Goal: Task Accomplishment & Management: Use online tool/utility

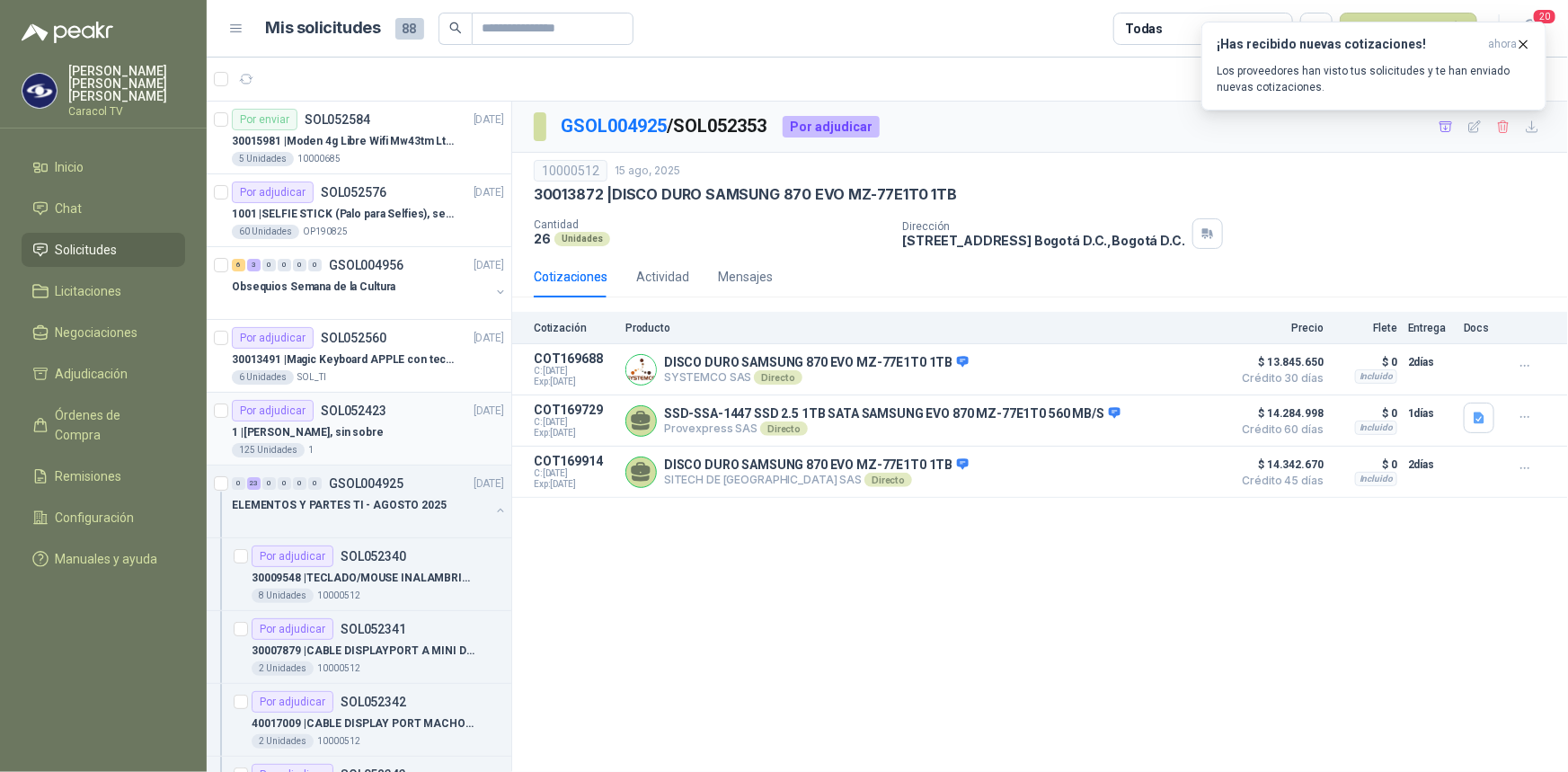
scroll to position [244, 0]
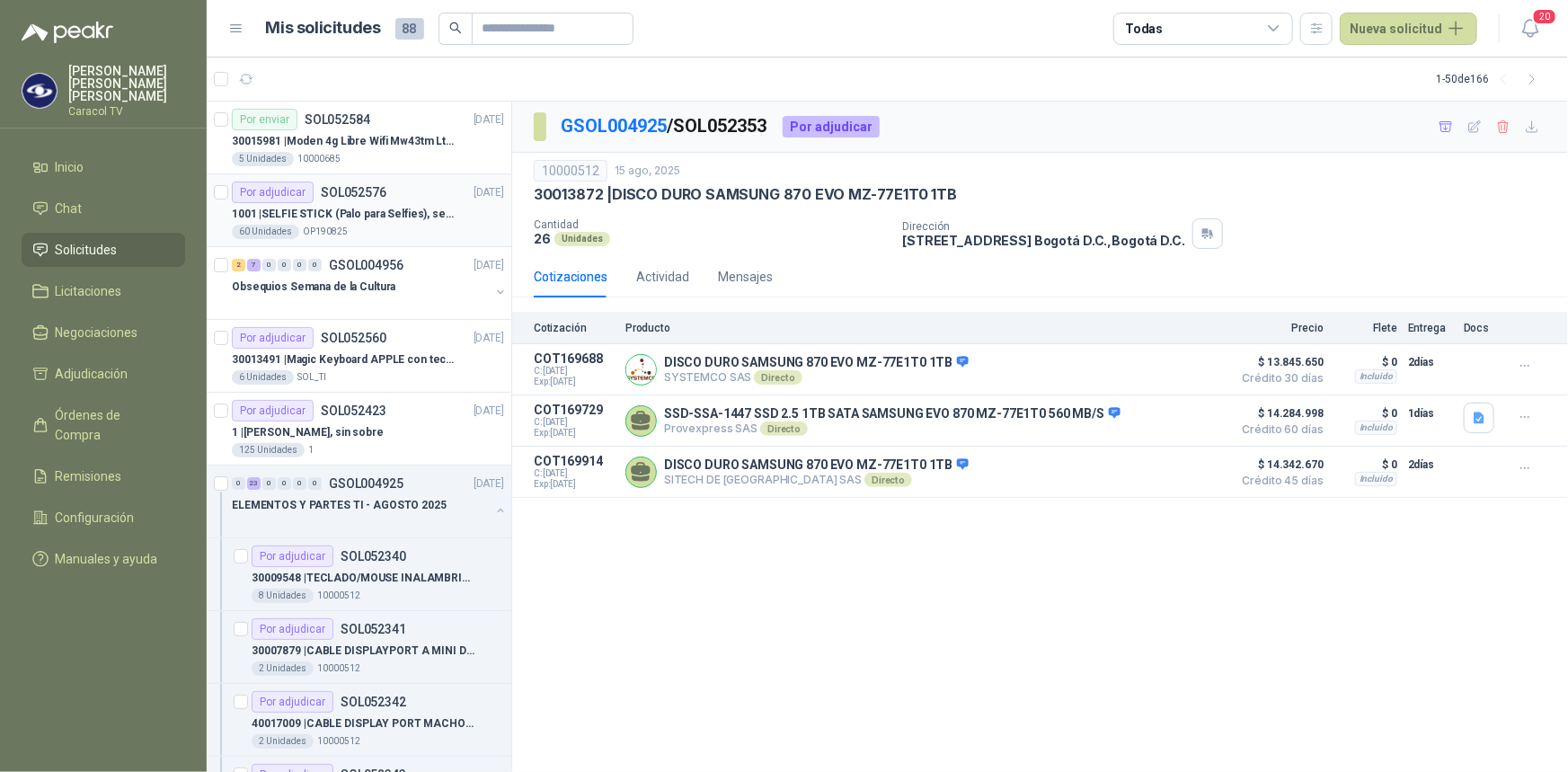
click at [380, 207] on p "1001 | SELFIE STICK (Palo para Selfies), segun link adjunto" at bounding box center [344, 213] width 224 height 17
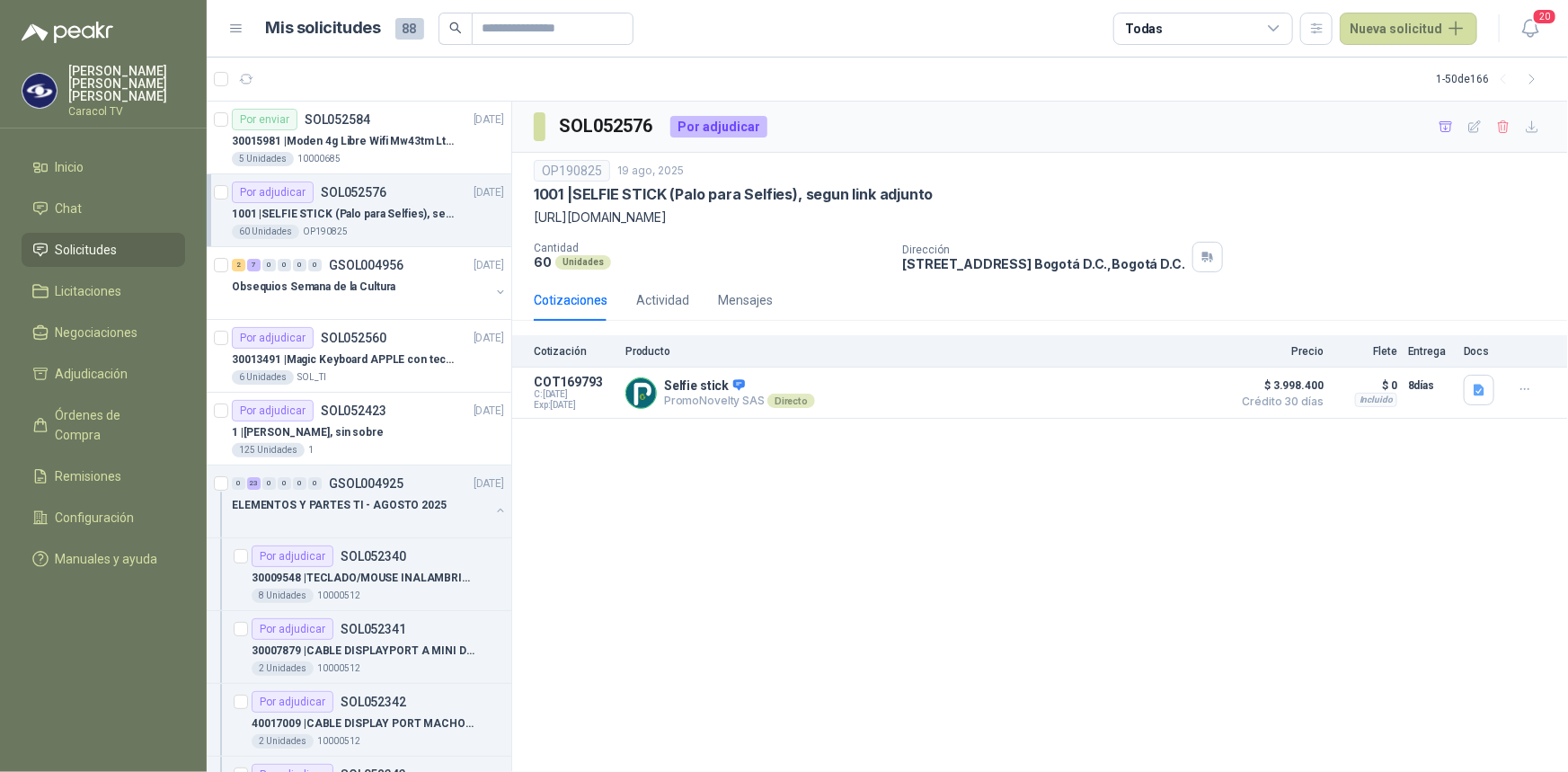
click at [380, 207] on p "1001 | SELFIE STICK (Palo para Selfies), segun link adjunto" at bounding box center [344, 213] width 224 height 17
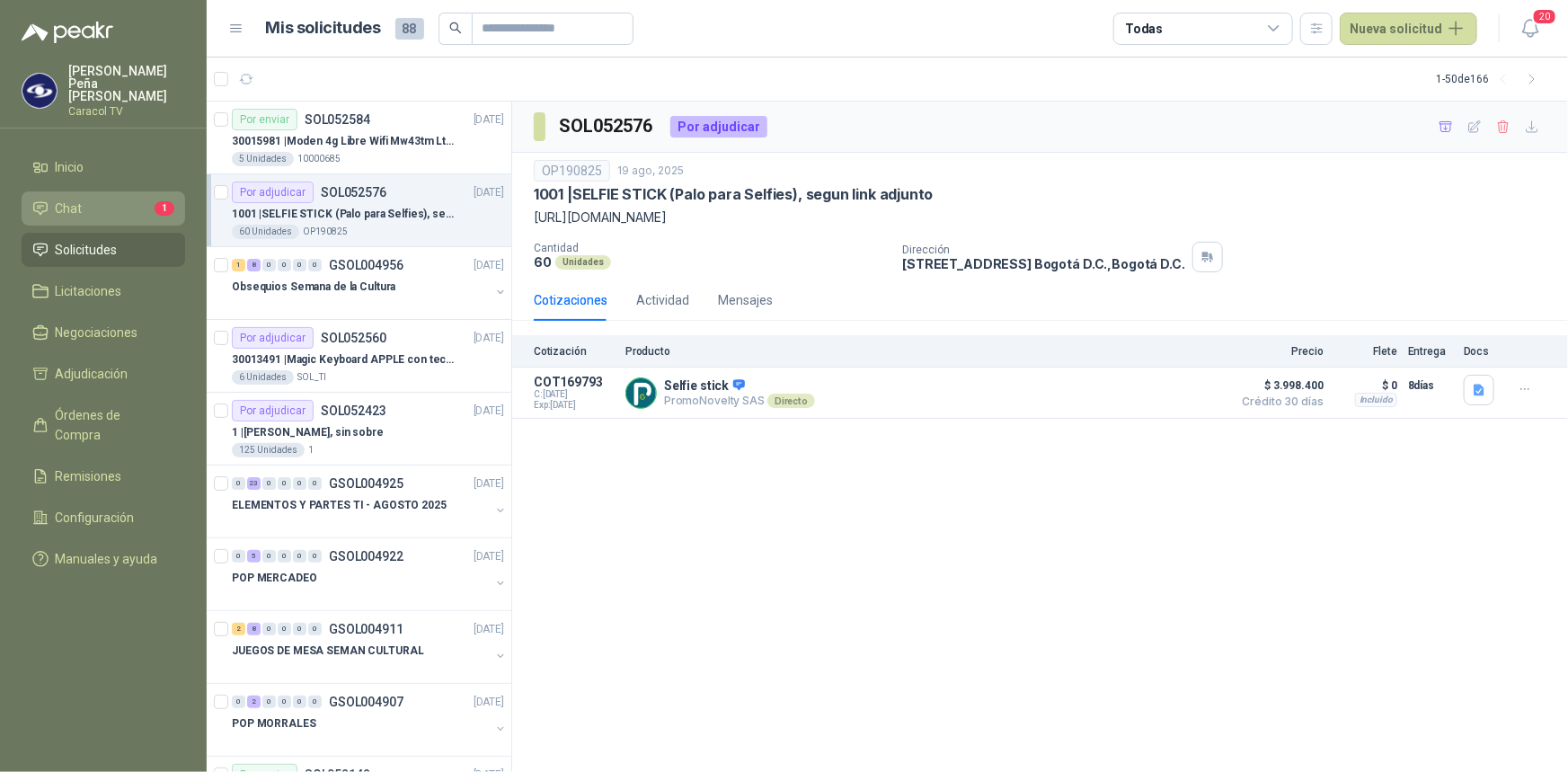
click at [105, 198] on li "Chat 1" at bounding box center [104, 208] width 142 height 20
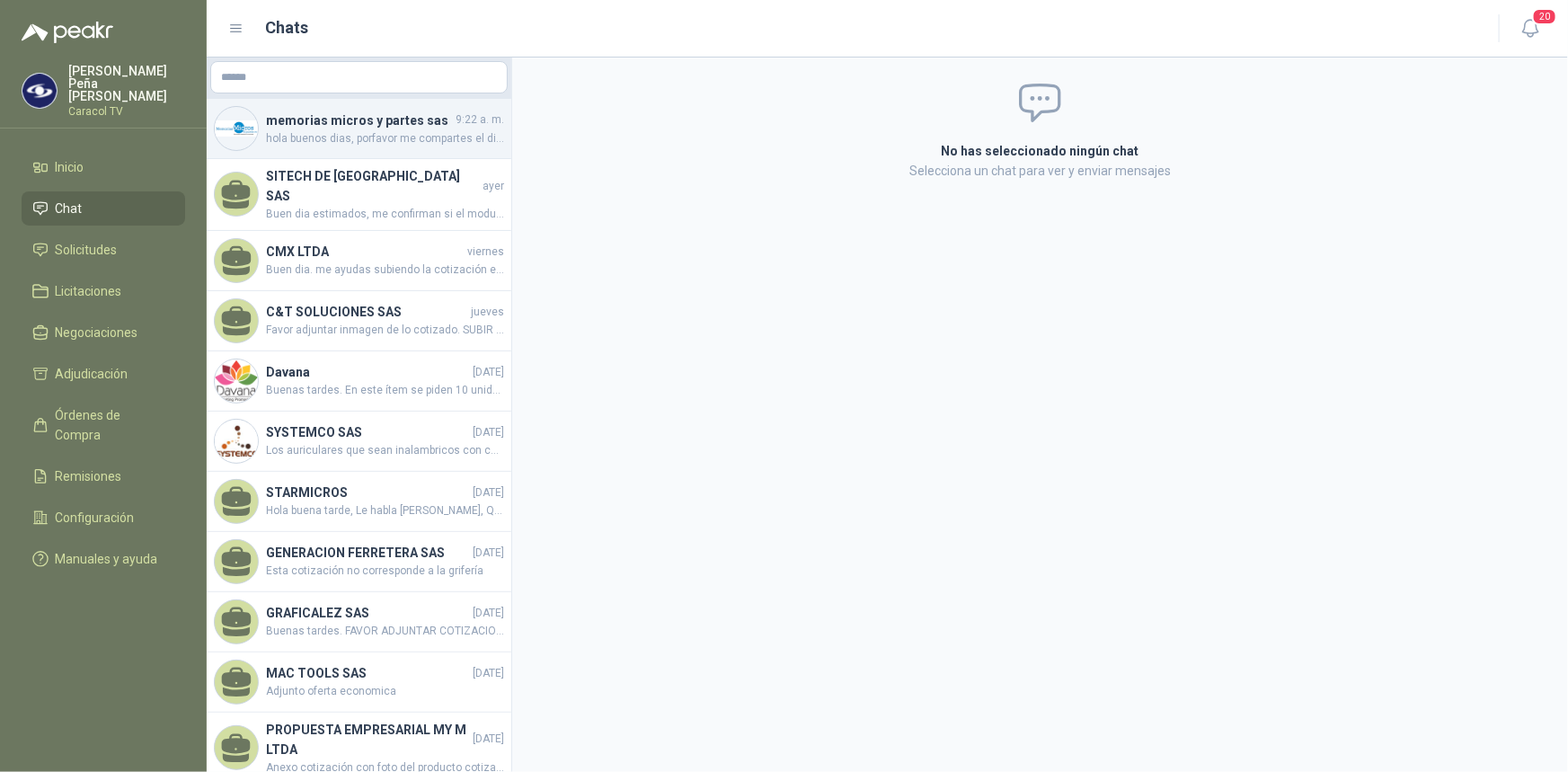
click at [298, 134] on span "hola buenos dias, porfavor me compartes el diseño . quedo super atenta" at bounding box center [384, 138] width 238 height 17
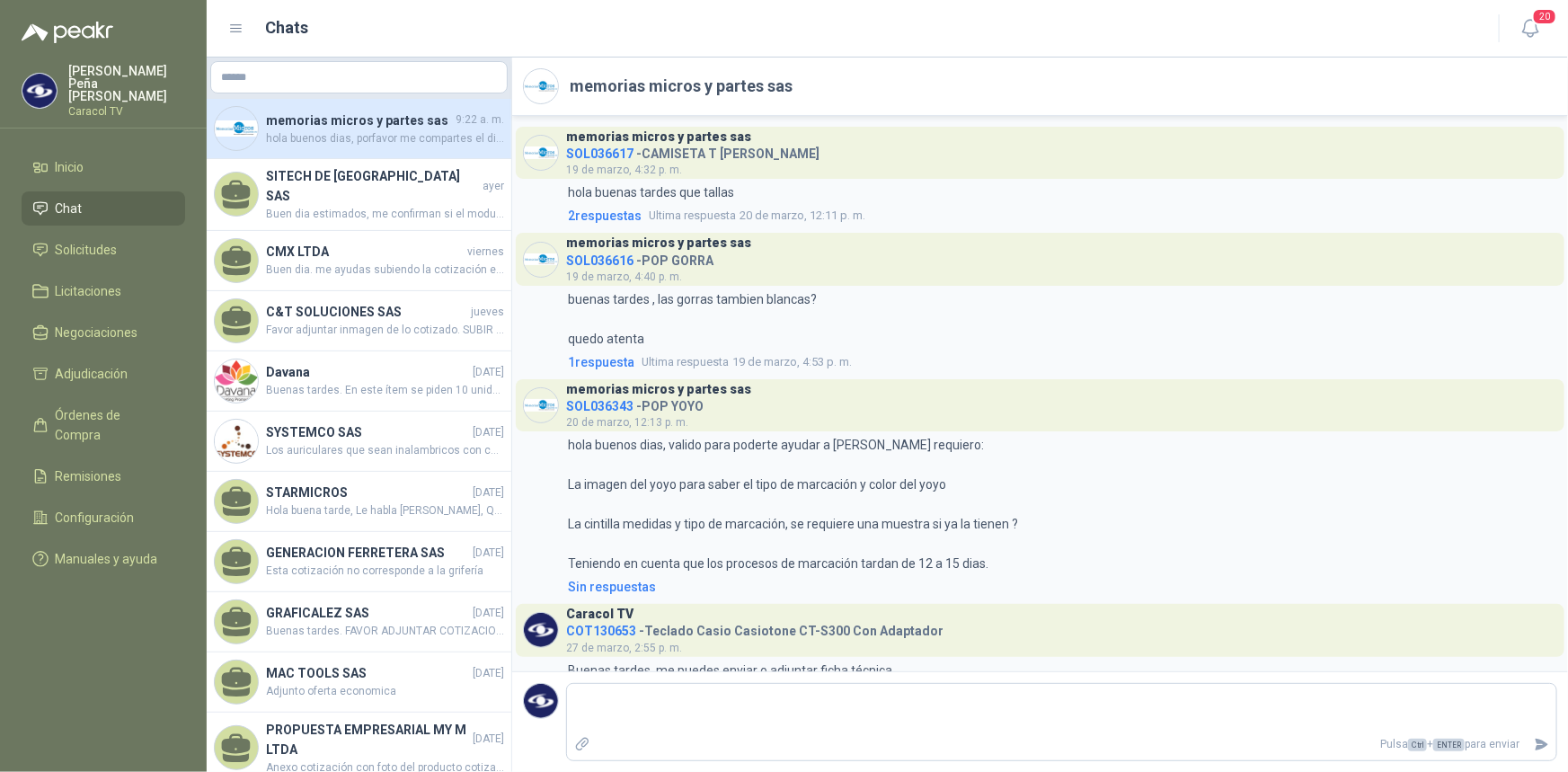
scroll to position [3876, 0]
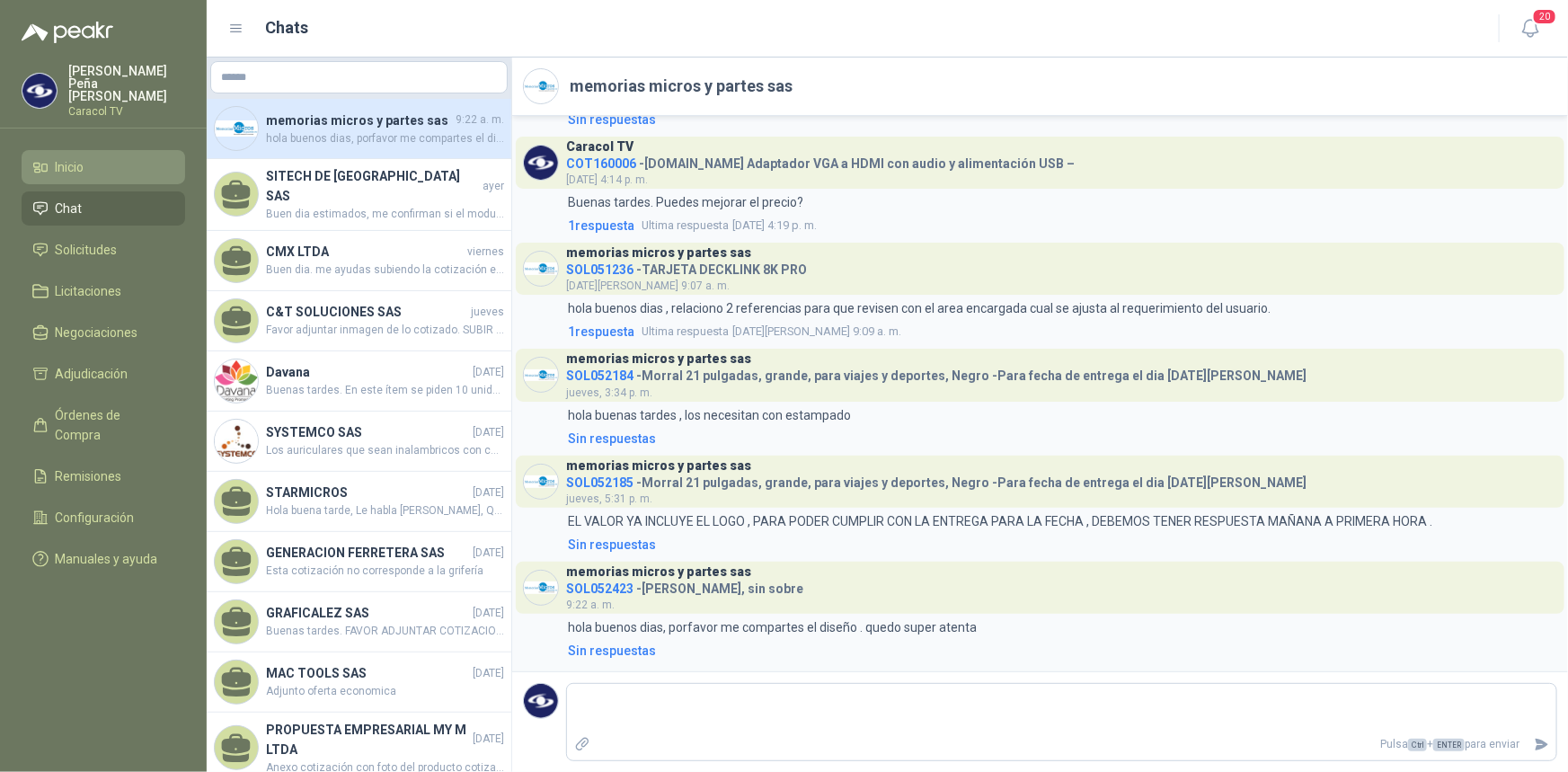
click at [86, 162] on li "Inicio" at bounding box center [104, 167] width 142 height 20
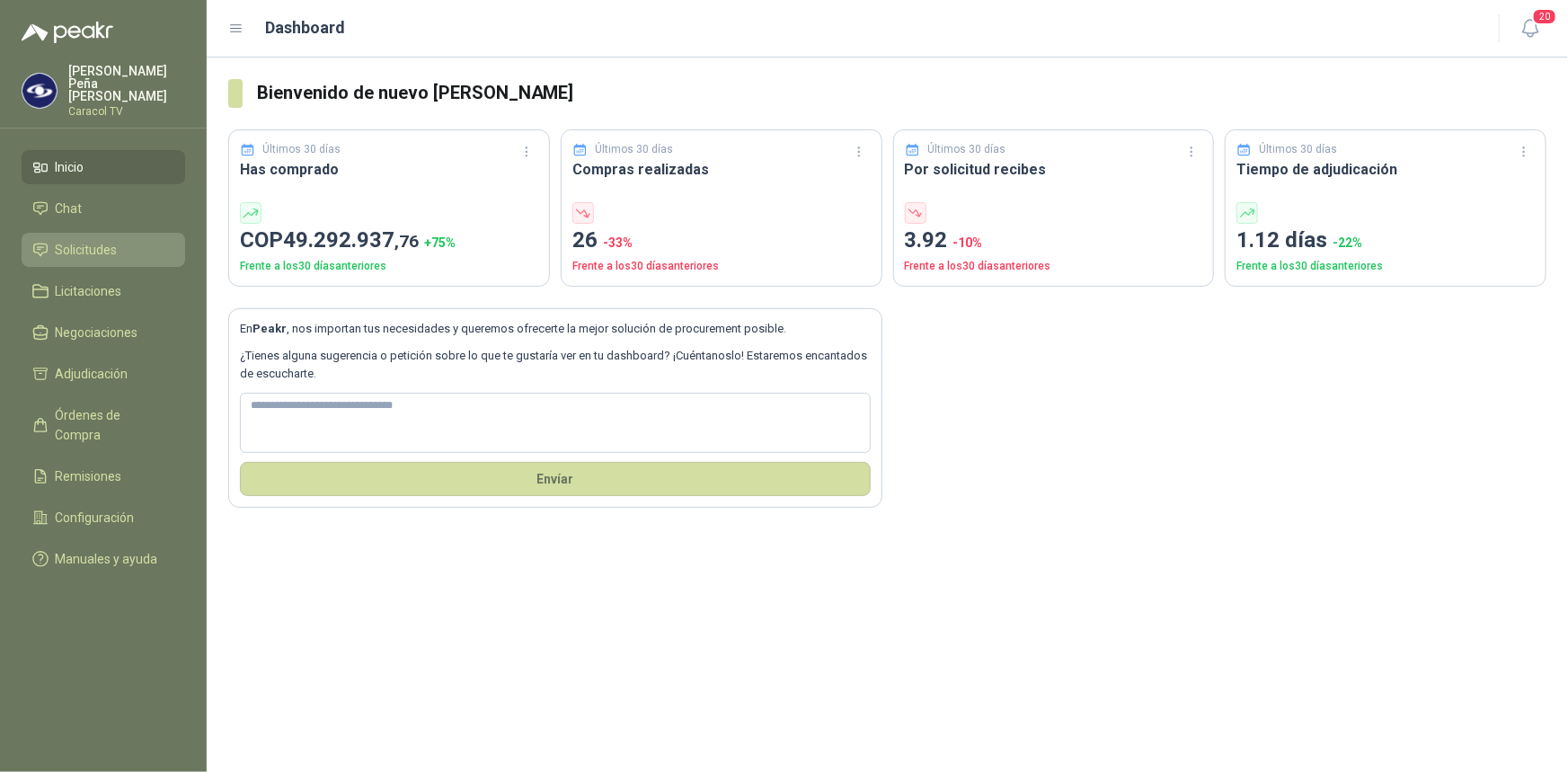
click at [69, 240] on span "Solicitudes" at bounding box center [86, 250] width 62 height 20
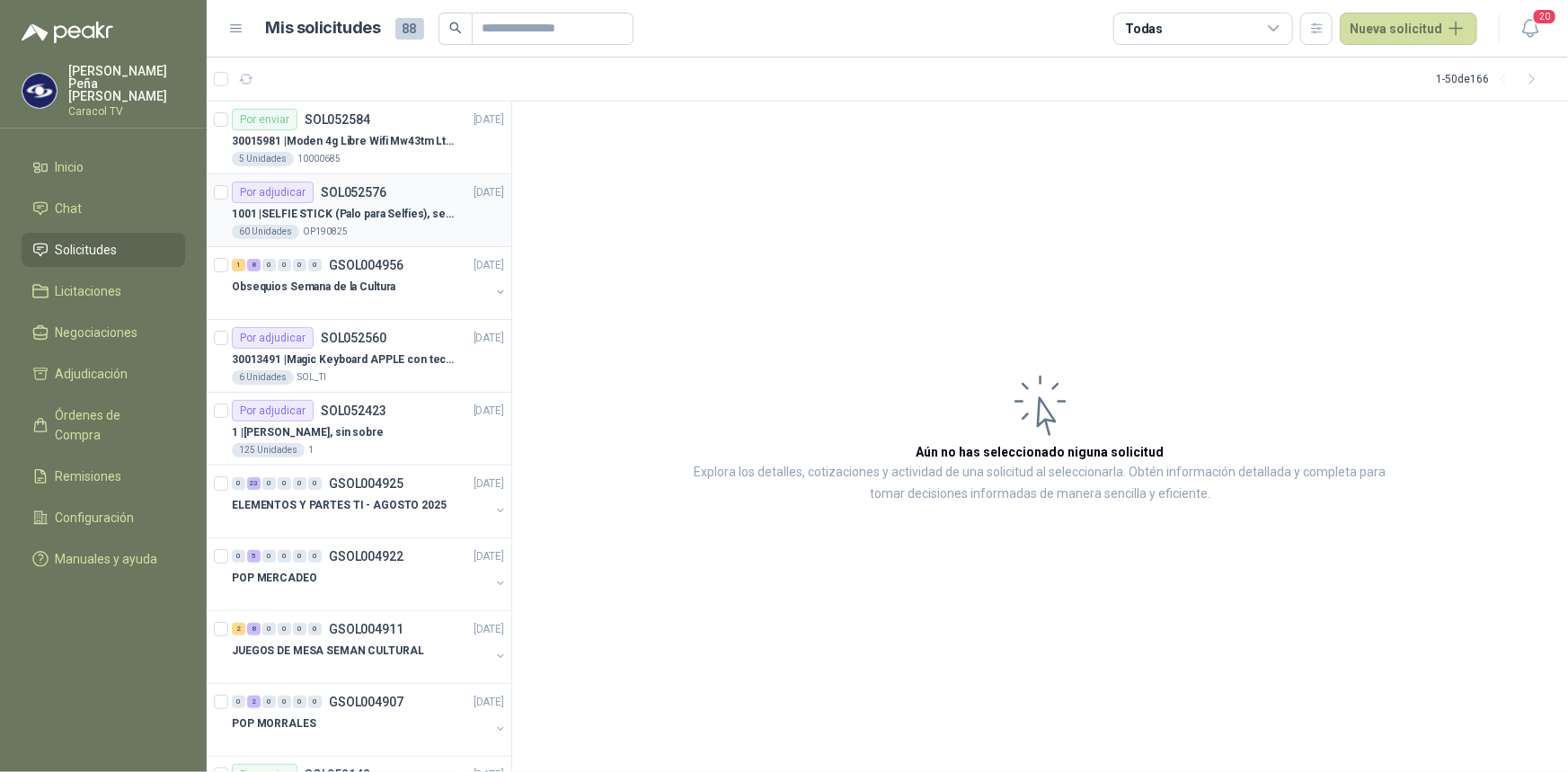
click at [344, 214] on p "1001 | SELFIE STICK (Palo para Selfies), segun link adjunto" at bounding box center [344, 213] width 224 height 17
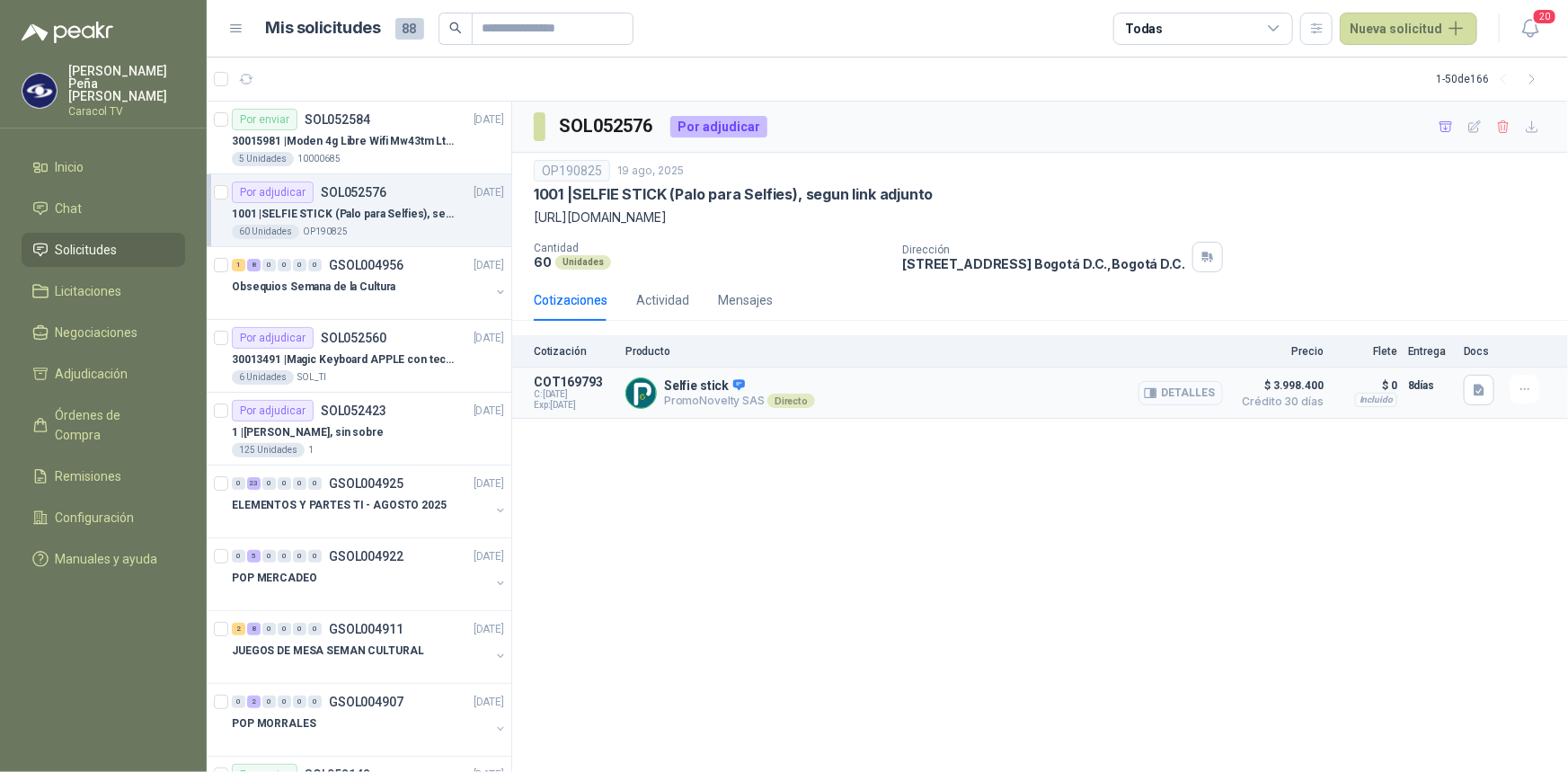
click at [1167, 394] on button "Detalles" at bounding box center [1181, 393] width 85 height 25
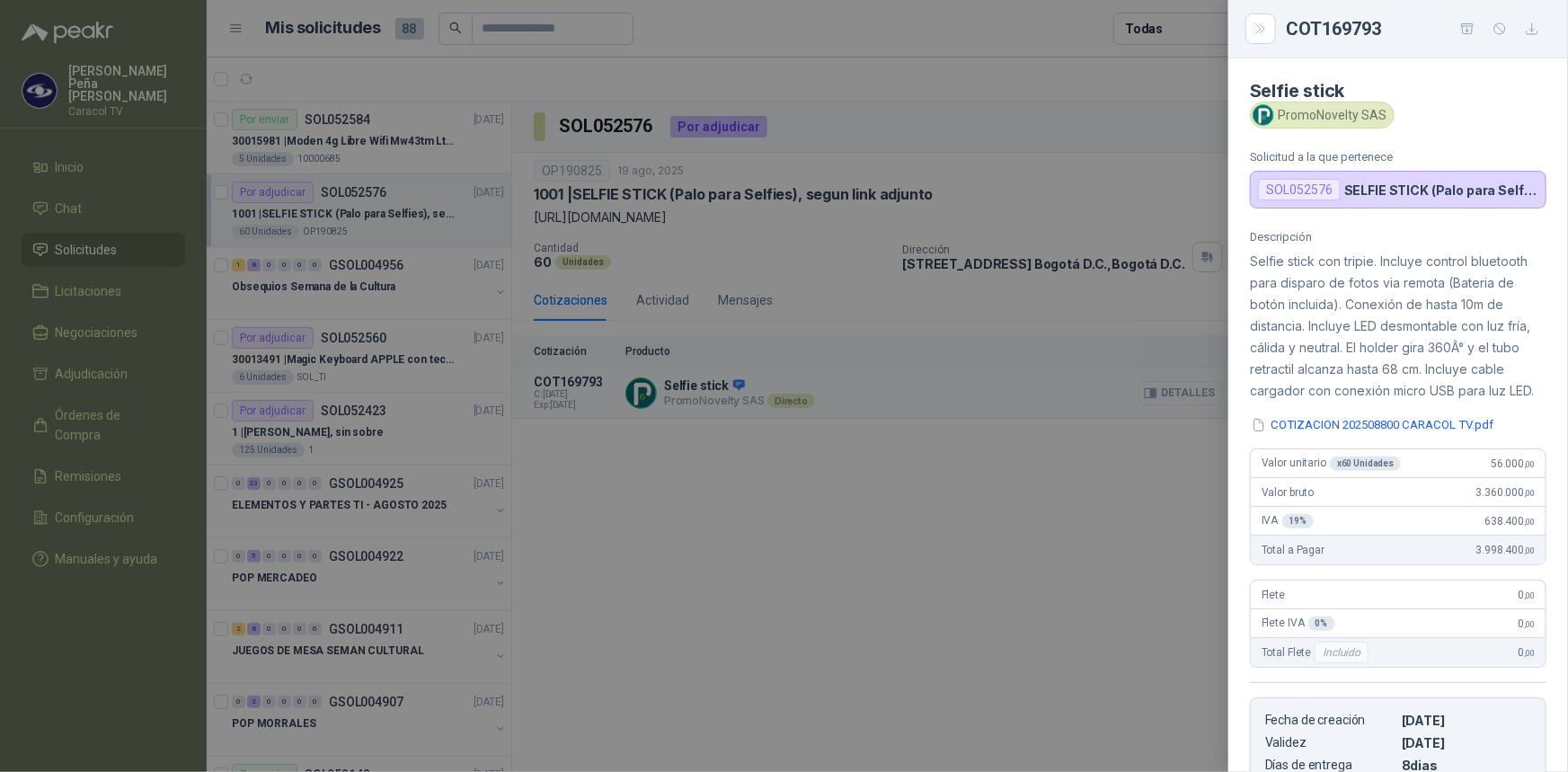
scroll to position [329, 0]
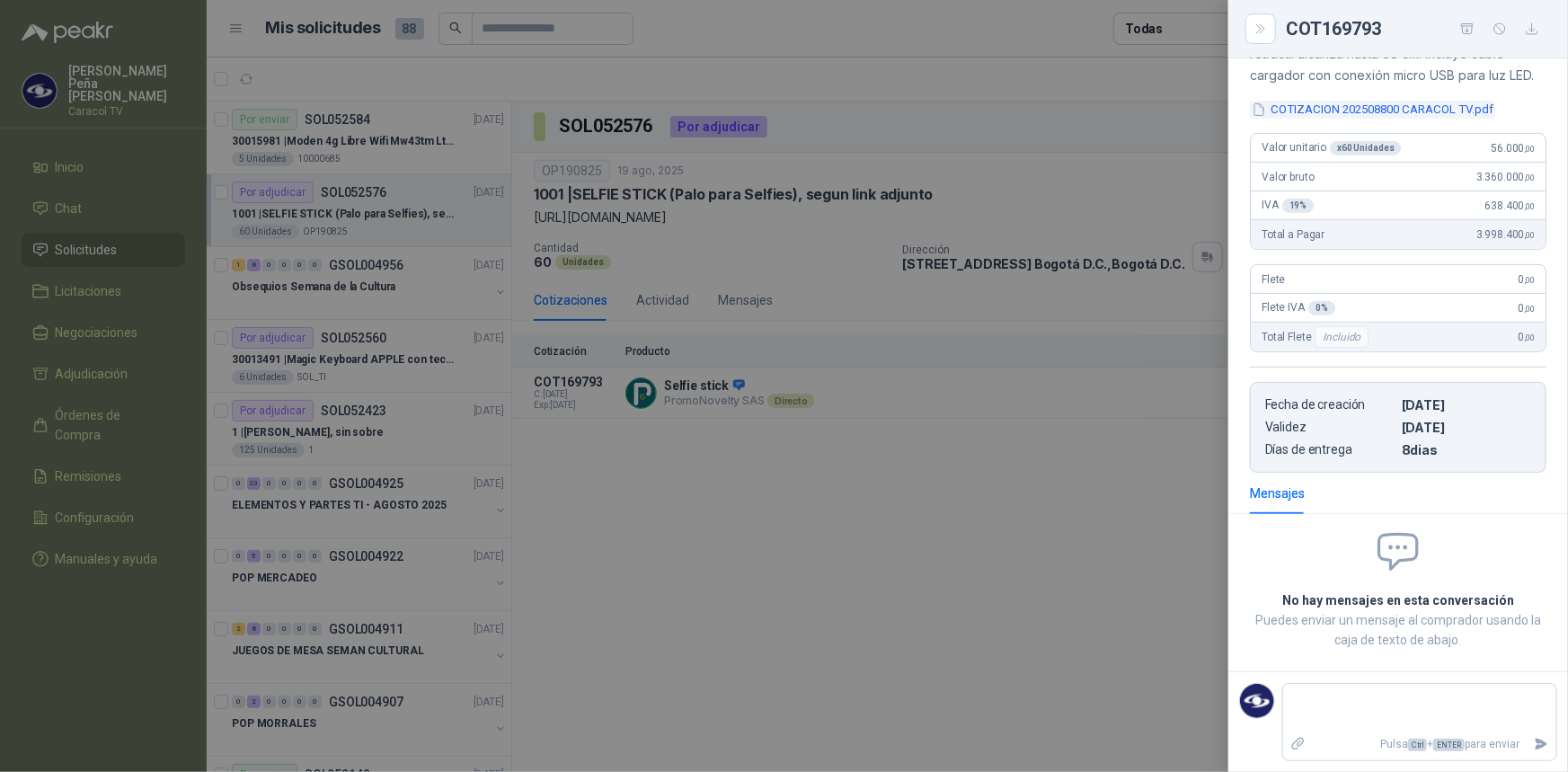
click at [1423, 116] on button "COTIZACION 202508800 CARACOL TV.pdf" at bounding box center [1372, 110] width 245 height 19
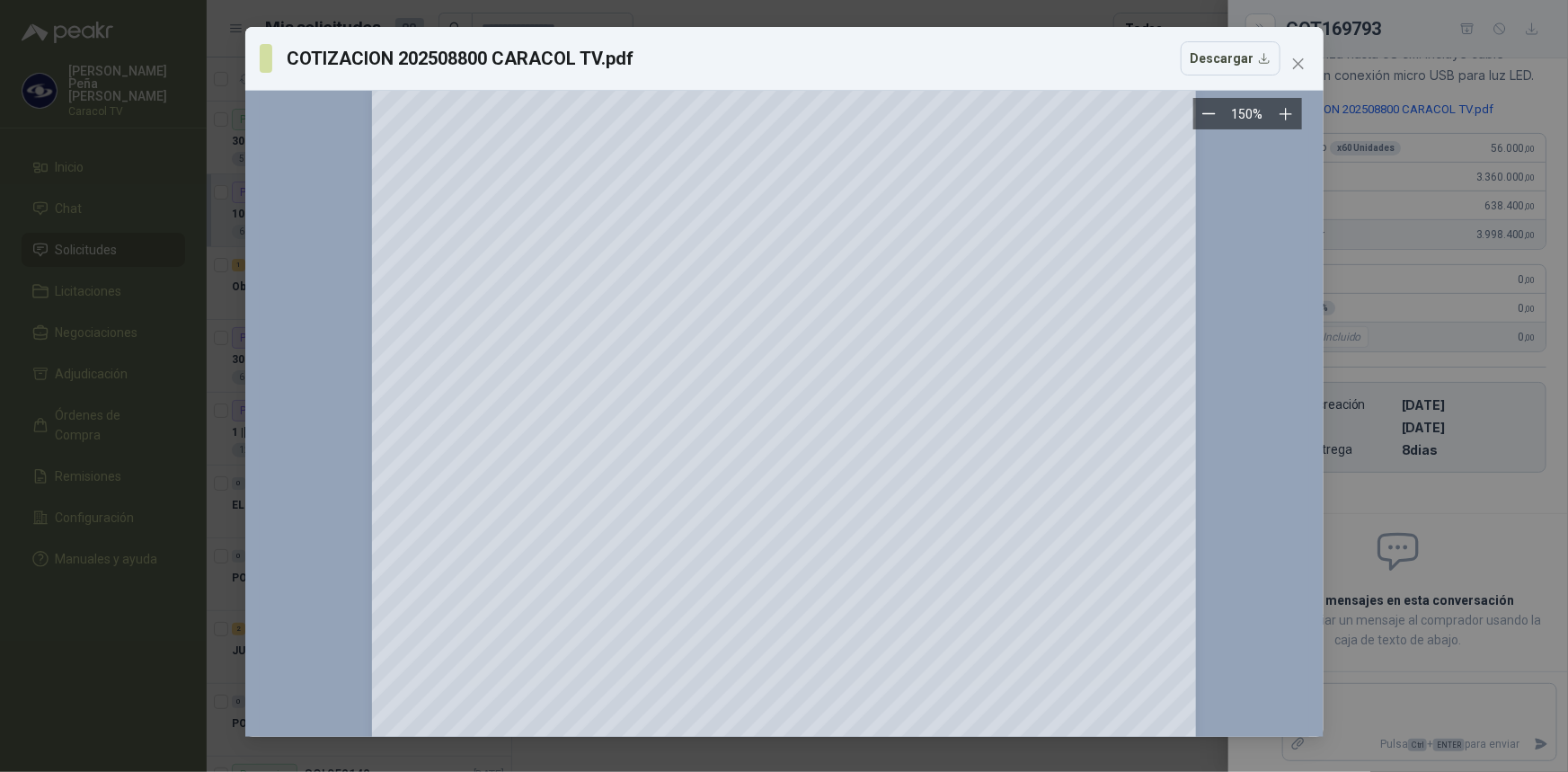
scroll to position [0, 0]
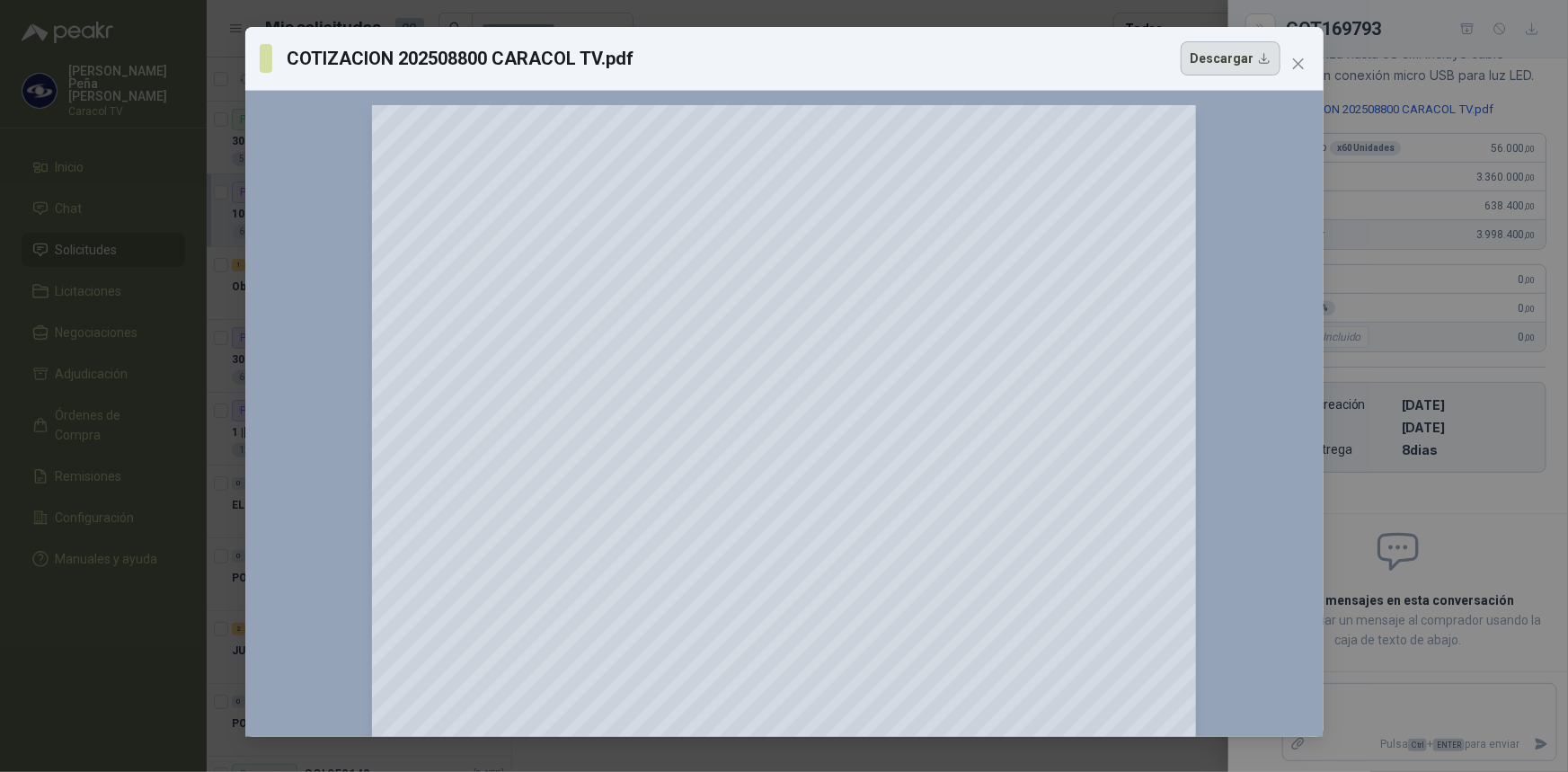
click at [1254, 60] on button "Descargar" at bounding box center [1230, 58] width 100 height 35
